Goal: Task Accomplishment & Management: Use online tool/utility

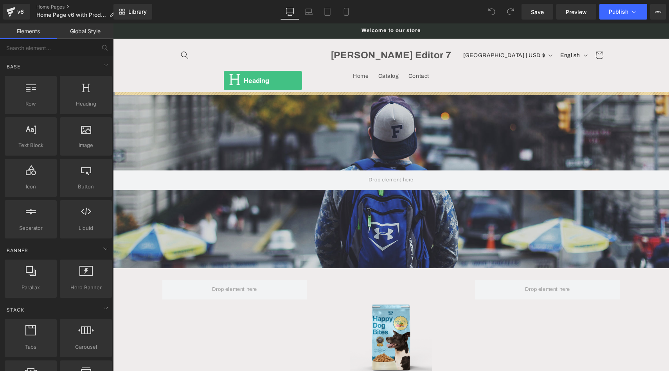
drag, startPoint x: 195, startPoint y: 115, endPoint x: 224, endPoint y: 81, distance: 45.0
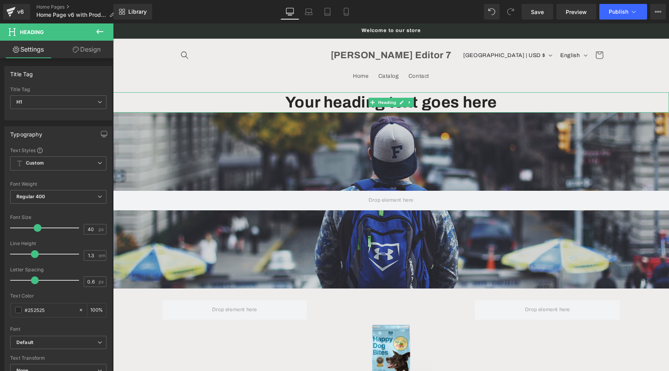
click at [241, 108] on h1 "Your heading text goes here" at bounding box center [391, 102] width 556 height 20
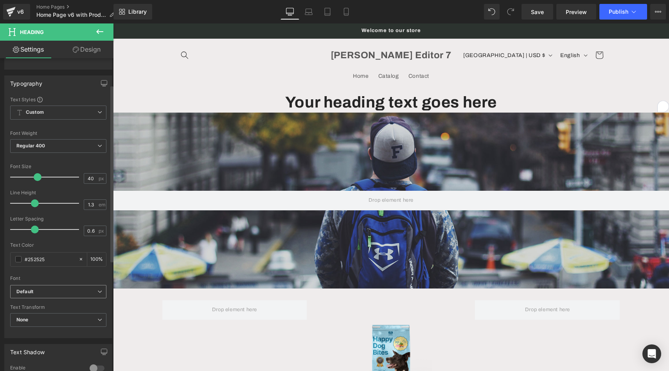
scroll to position [51, 0]
click at [68, 296] on span "Default" at bounding box center [58, 292] width 96 height 14
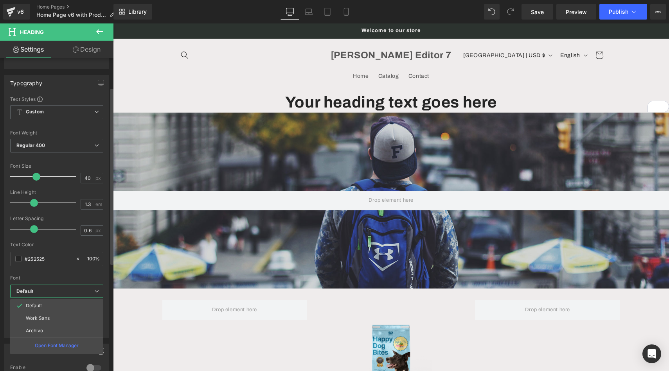
click at [68, 296] on span "Default" at bounding box center [56, 292] width 93 height 14
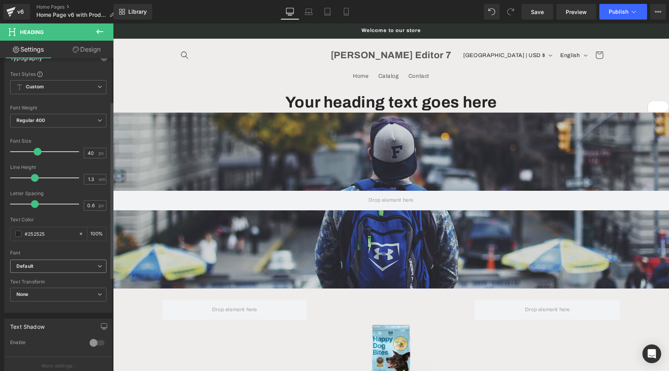
scroll to position [77, 0]
click at [68, 296] on span "None" at bounding box center [58, 295] width 96 height 14
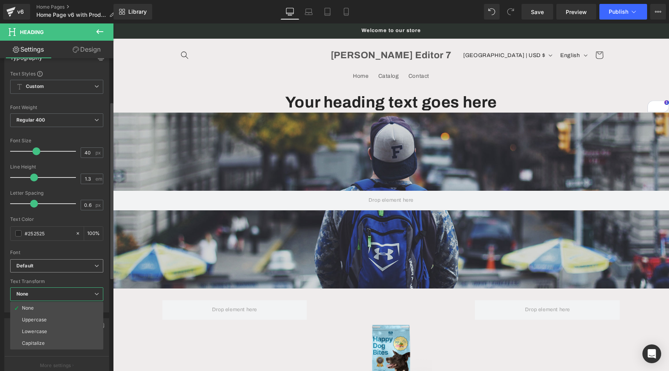
click at [68, 296] on span "None" at bounding box center [56, 295] width 93 height 14
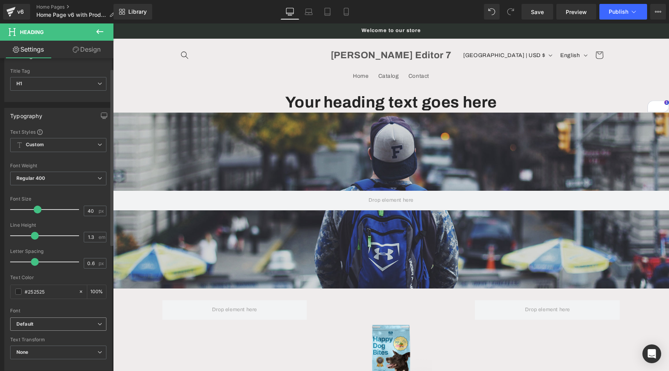
scroll to position [18, 0]
click at [76, 145] on span "Custom Setup Global Style" at bounding box center [58, 146] width 96 height 14
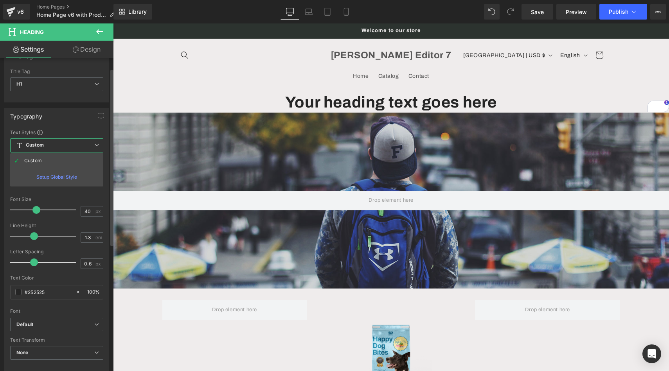
click at [76, 145] on span "Custom Setup Global Style" at bounding box center [56, 146] width 93 height 14
click at [103, 33] on icon at bounding box center [99, 31] width 9 height 9
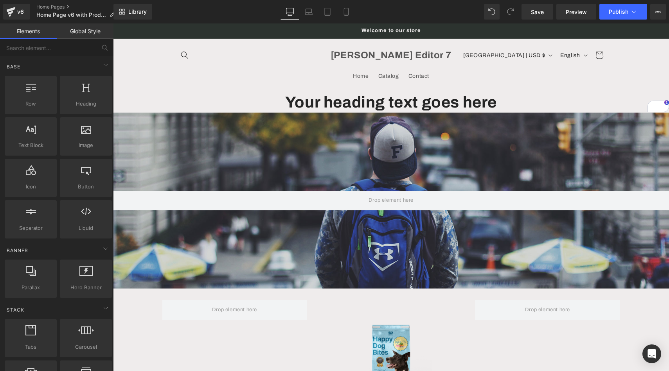
click at [87, 31] on link "Global Style" at bounding box center [85, 31] width 57 height 16
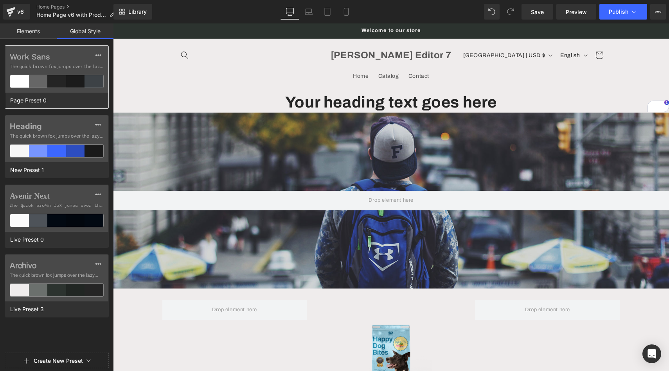
click at [77, 54] on label "Work Sans" at bounding box center [57, 56] width 94 height 9
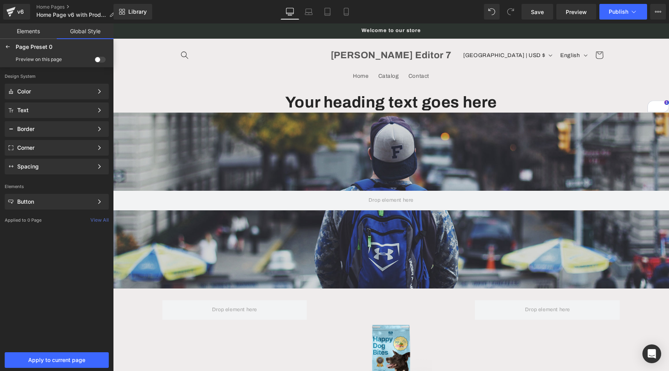
scroll to position [0, 0]
click at [97, 59] on span at bounding box center [100, 60] width 11 height 6
click at [95, 61] on input "checkbox" at bounding box center [95, 61] width 0 height 0
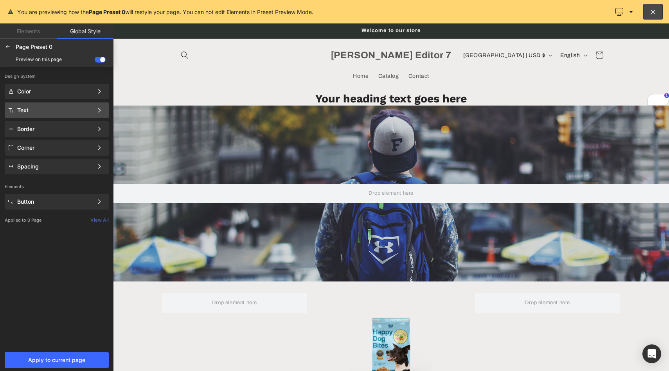
click at [62, 114] on div "Text Color Style Define a color palette and apply it to your pages 1 of 3 Next" at bounding box center [57, 111] width 104 height 16
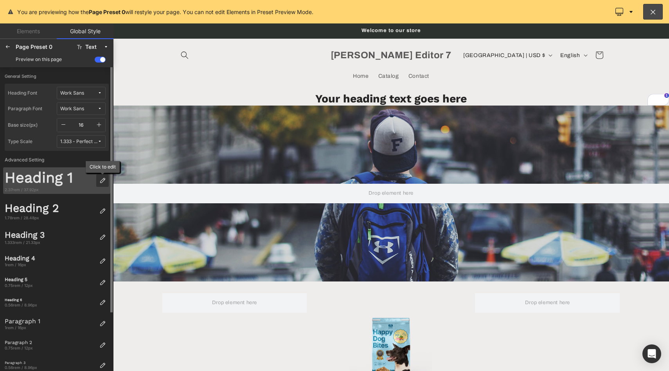
click at [103, 185] on div at bounding box center [102, 181] width 13 height 13
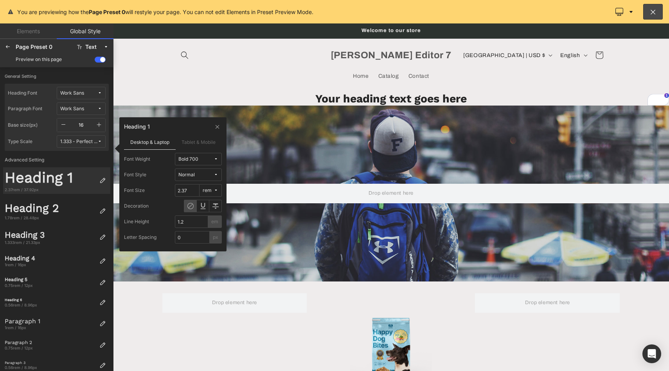
click at [215, 173] on icon at bounding box center [216, 175] width 5 height 5
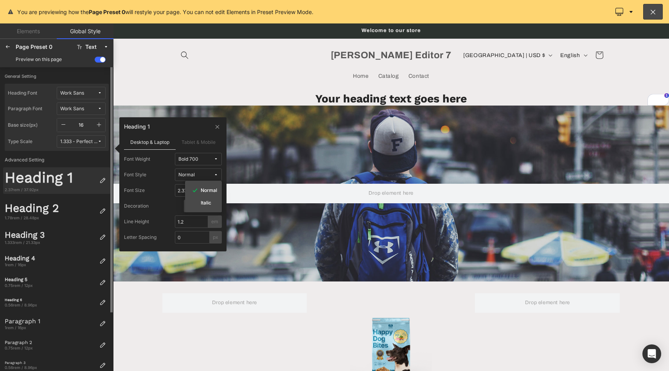
click at [64, 178] on div "Heading 1" at bounding box center [51, 178] width 92 height 18
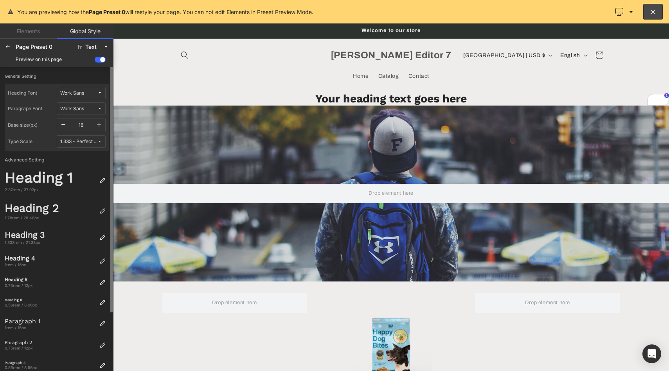
click at [98, 93] on icon at bounding box center [99, 93] width 5 height 5
click at [81, 149] on div "Manage Fonts" at bounding box center [74, 145] width 58 height 11
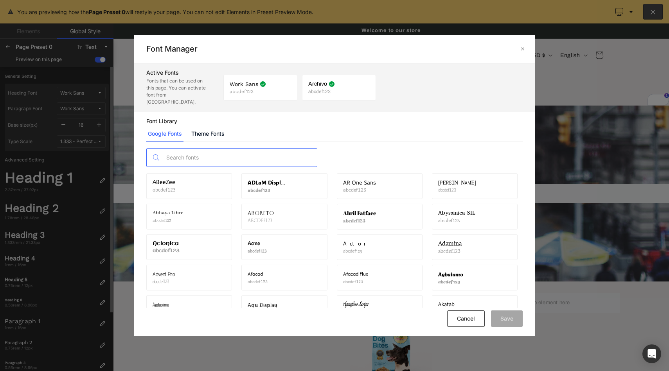
click at [0, 0] on input "text" at bounding box center [0, 0] width 0 height 0
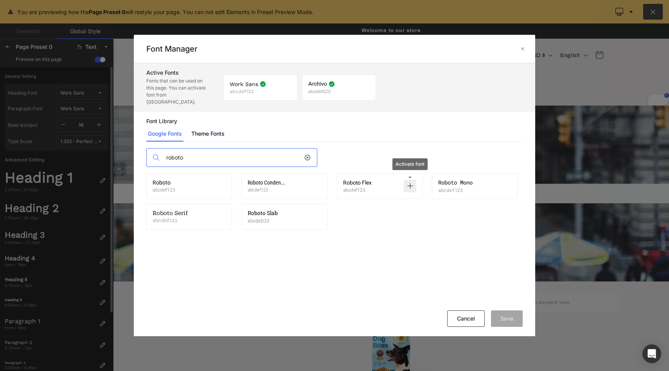
type input "roboto"
click at [409, 183] on p at bounding box center [410, 186] width 13 height 13
click at [507, 320] on button "Save" at bounding box center [507, 319] width 32 height 16
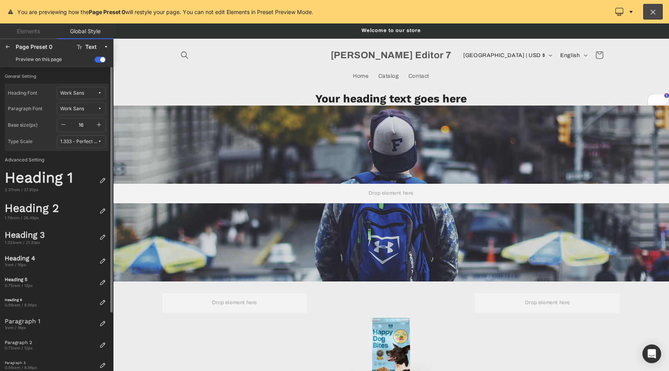
click at [93, 96] on button "Work Sans" at bounding box center [81, 93] width 49 height 13
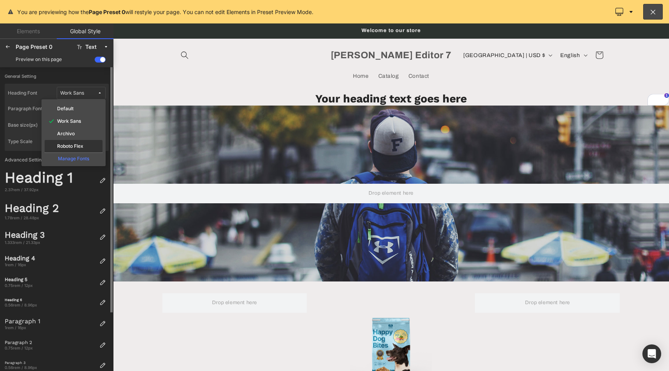
click at [85, 144] on div "Roboto Flex" at bounding box center [73, 146] width 55 height 6
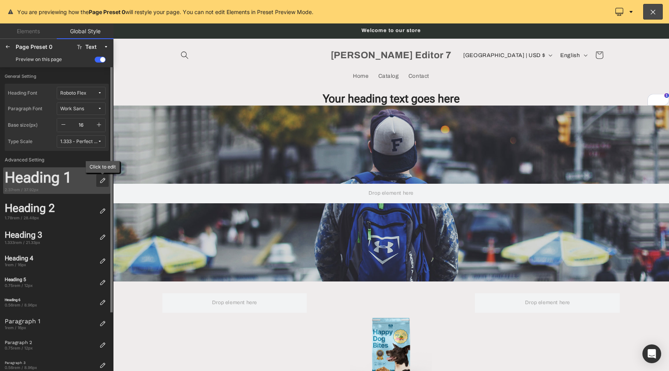
click at [103, 184] on div at bounding box center [102, 181] width 13 height 13
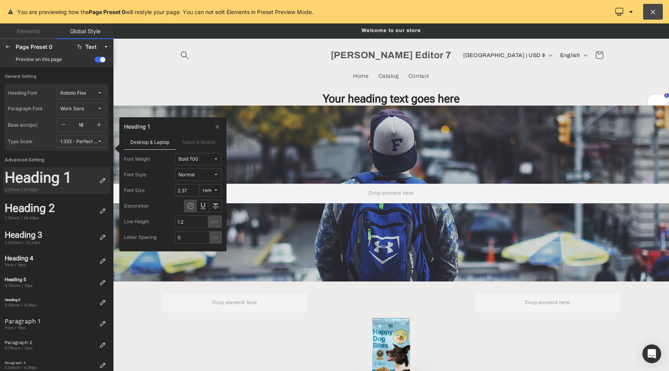
click at [208, 176] on span "Normal" at bounding box center [195, 175] width 35 height 6
click at [202, 206] on div "Italic" at bounding box center [203, 203] width 31 height 13
click at [322, 95] on div at bounding box center [391, 197] width 556 height 348
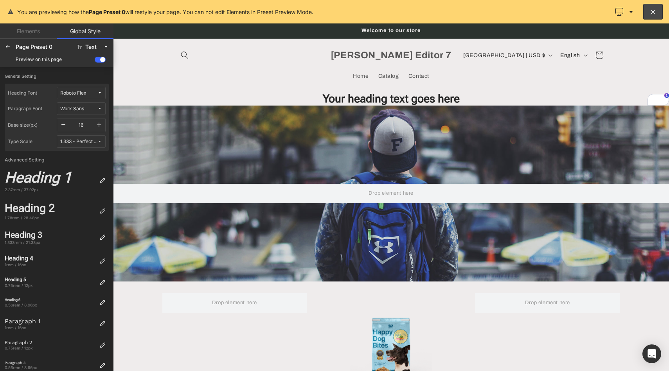
click at [310, 99] on div at bounding box center [391, 197] width 556 height 348
click at [345, 95] on div at bounding box center [391, 197] width 556 height 348
click at [657, 16] on button at bounding box center [653, 12] width 20 height 16
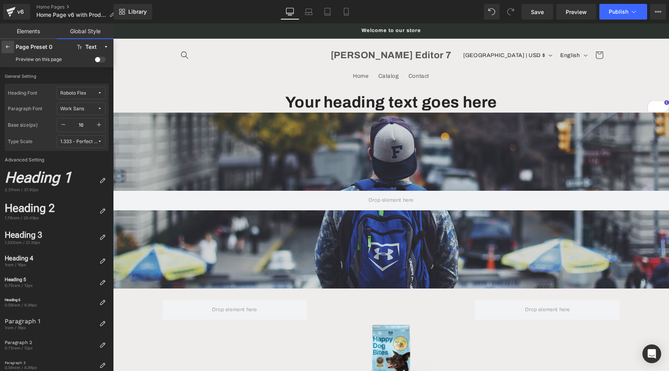
click at [10, 48] on icon at bounding box center [8, 47] width 6 height 6
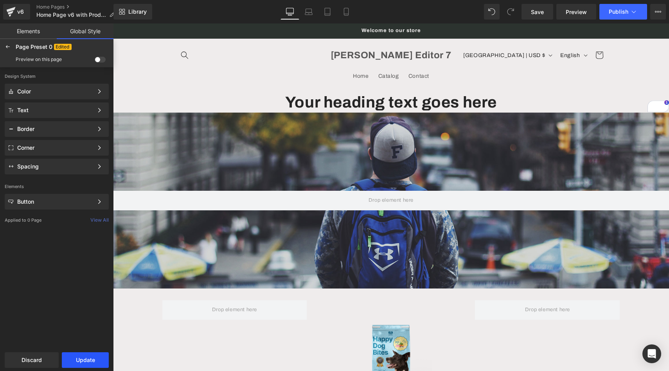
click at [83, 363] on button "Update" at bounding box center [85, 361] width 47 height 16
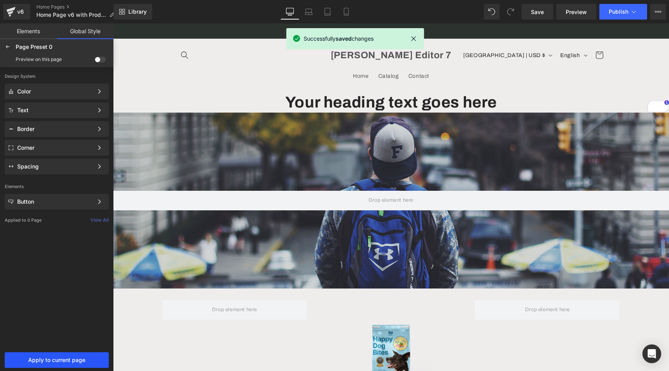
click at [77, 366] on button "Apply to current page" at bounding box center [57, 361] width 104 height 16
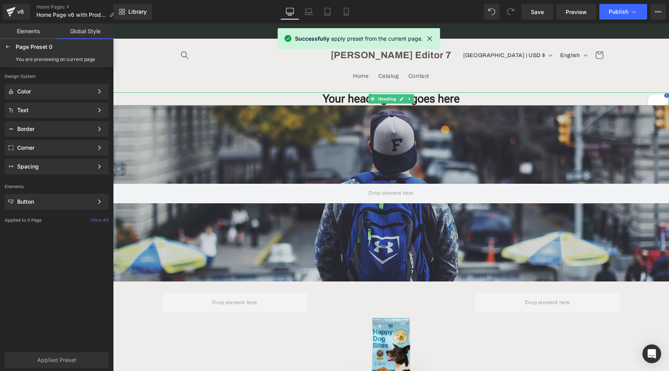
click at [328, 96] on h1 "Your heading text goes here" at bounding box center [391, 98] width 556 height 13
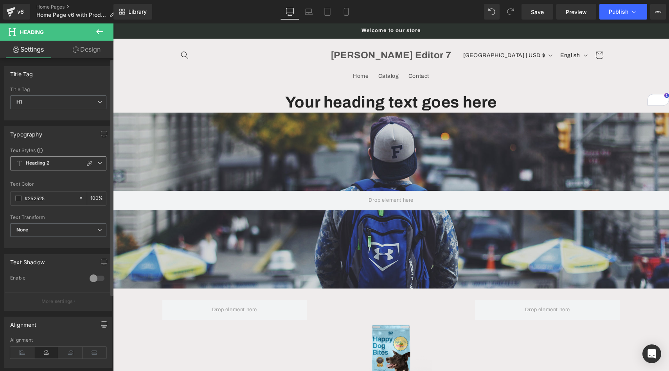
click at [65, 164] on span "Heading 2" at bounding box center [58, 164] width 96 height 14
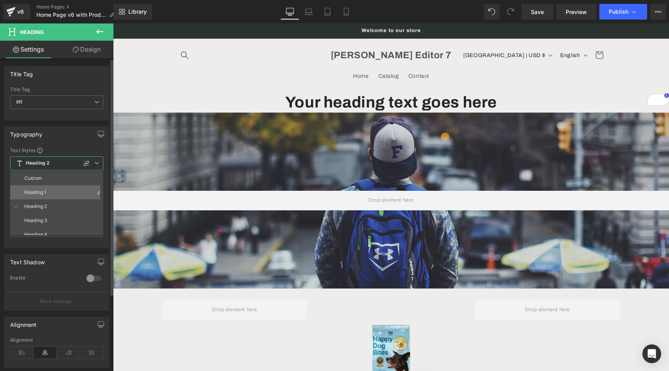
click at [58, 192] on li "Heading 1" at bounding box center [58, 192] width 97 height 14
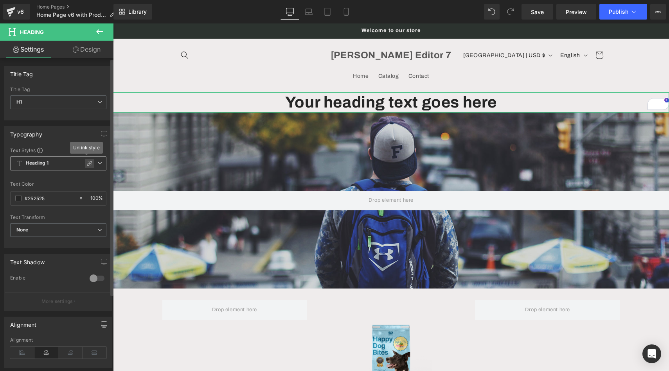
click at [88, 164] on icon at bounding box center [89, 163] width 6 height 6
type input "37.92"
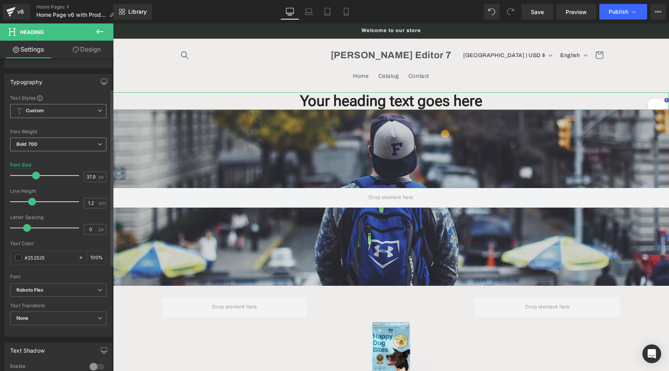
scroll to position [54, 0]
click at [76, 324] on span "None" at bounding box center [58, 317] width 96 height 14
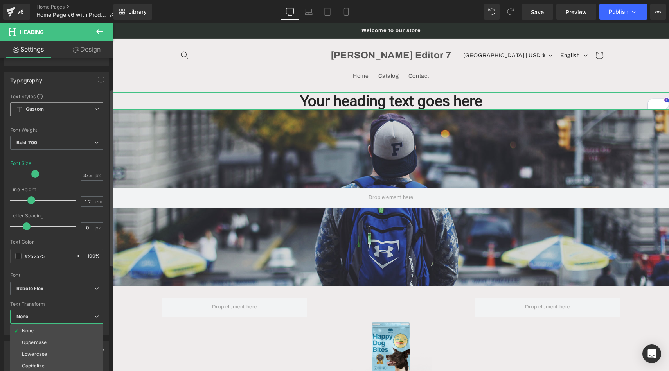
click at [76, 324] on span "None" at bounding box center [56, 317] width 93 height 14
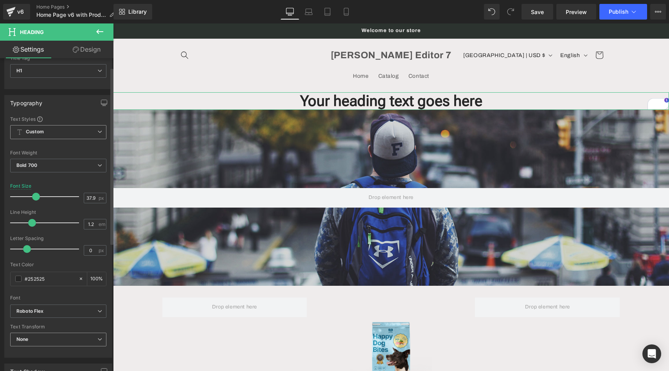
scroll to position [16, 0]
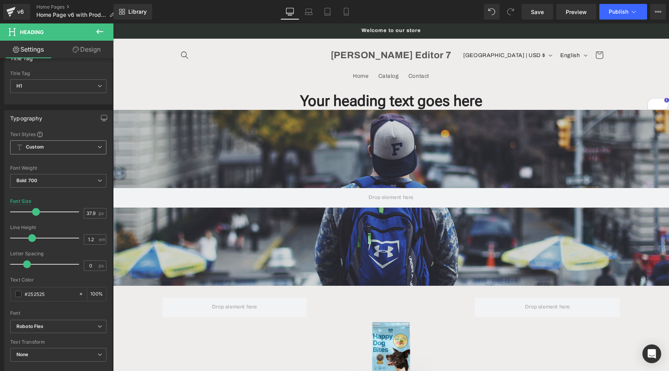
click at [224, 35] on div "Welcome to our store" at bounding box center [391, 30] width 430 height 15
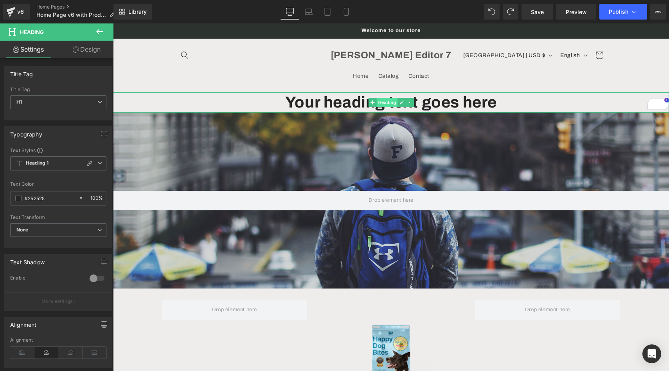
click at [384, 101] on span "Heading" at bounding box center [386, 102] width 21 height 9
